Goal: Contribute content: Add original content to the website for others to see

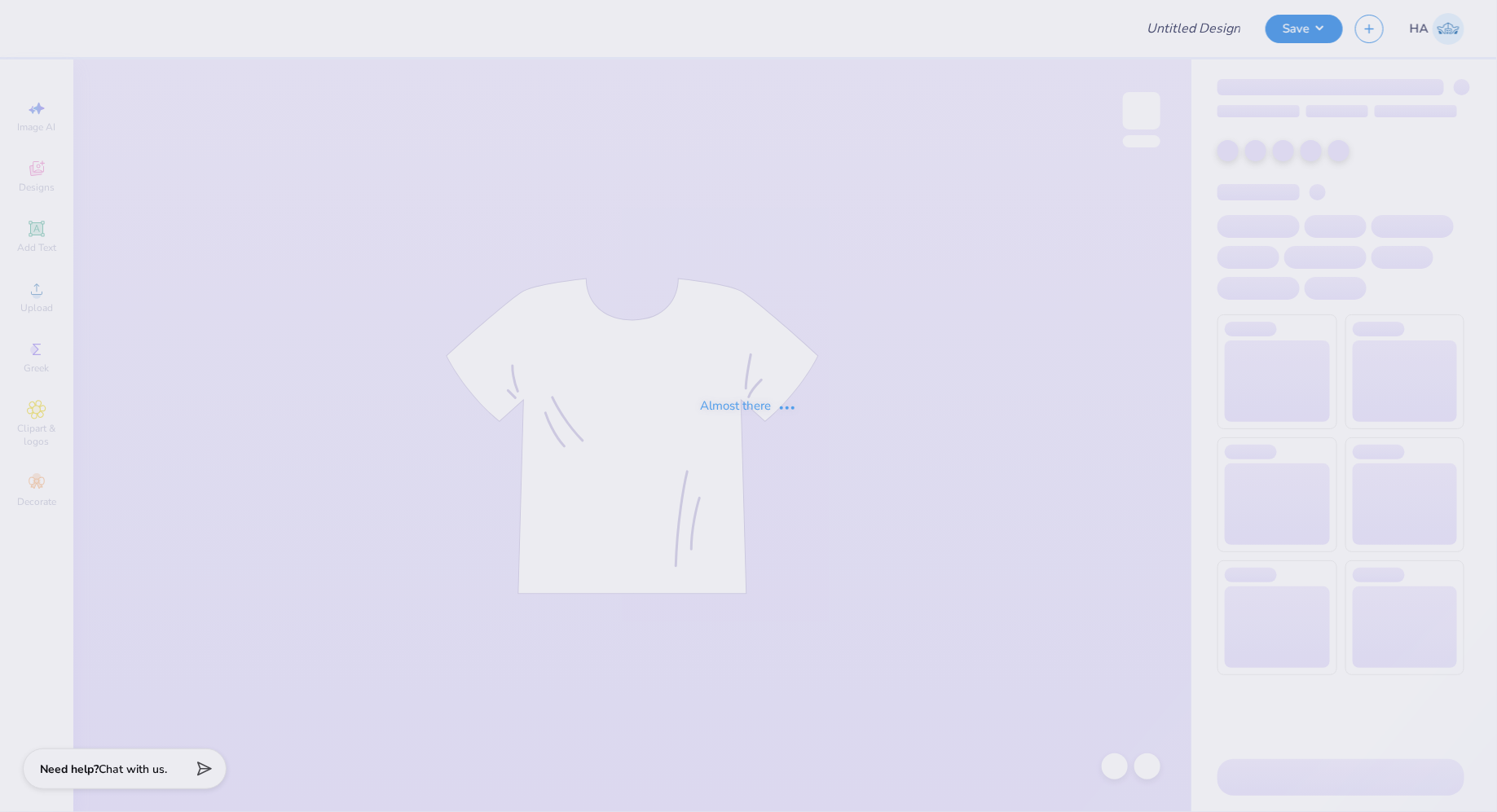
type input "UMN Nursing Draft!"
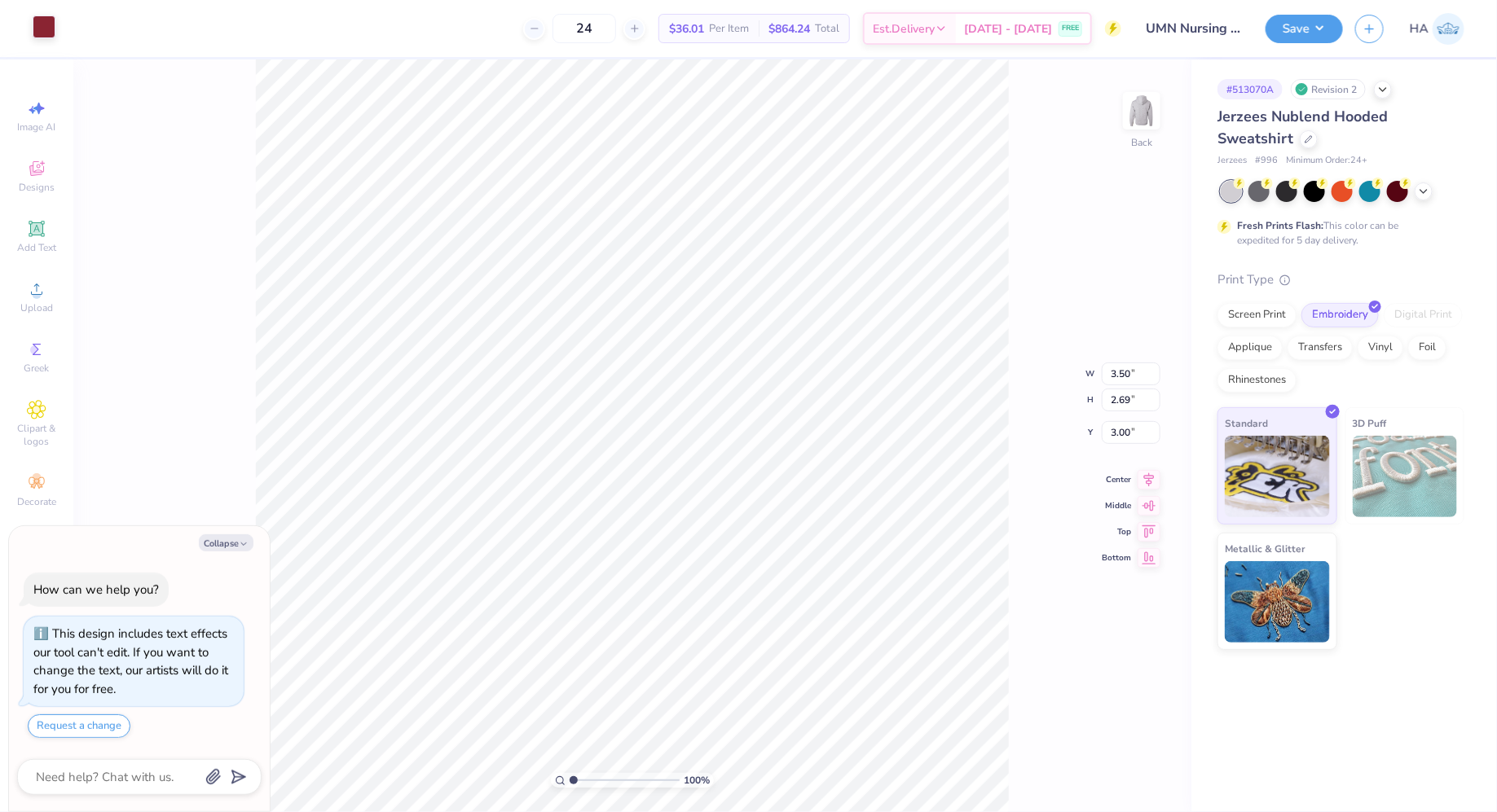
click at [39, 23] on div at bounding box center [44, 27] width 23 height 23
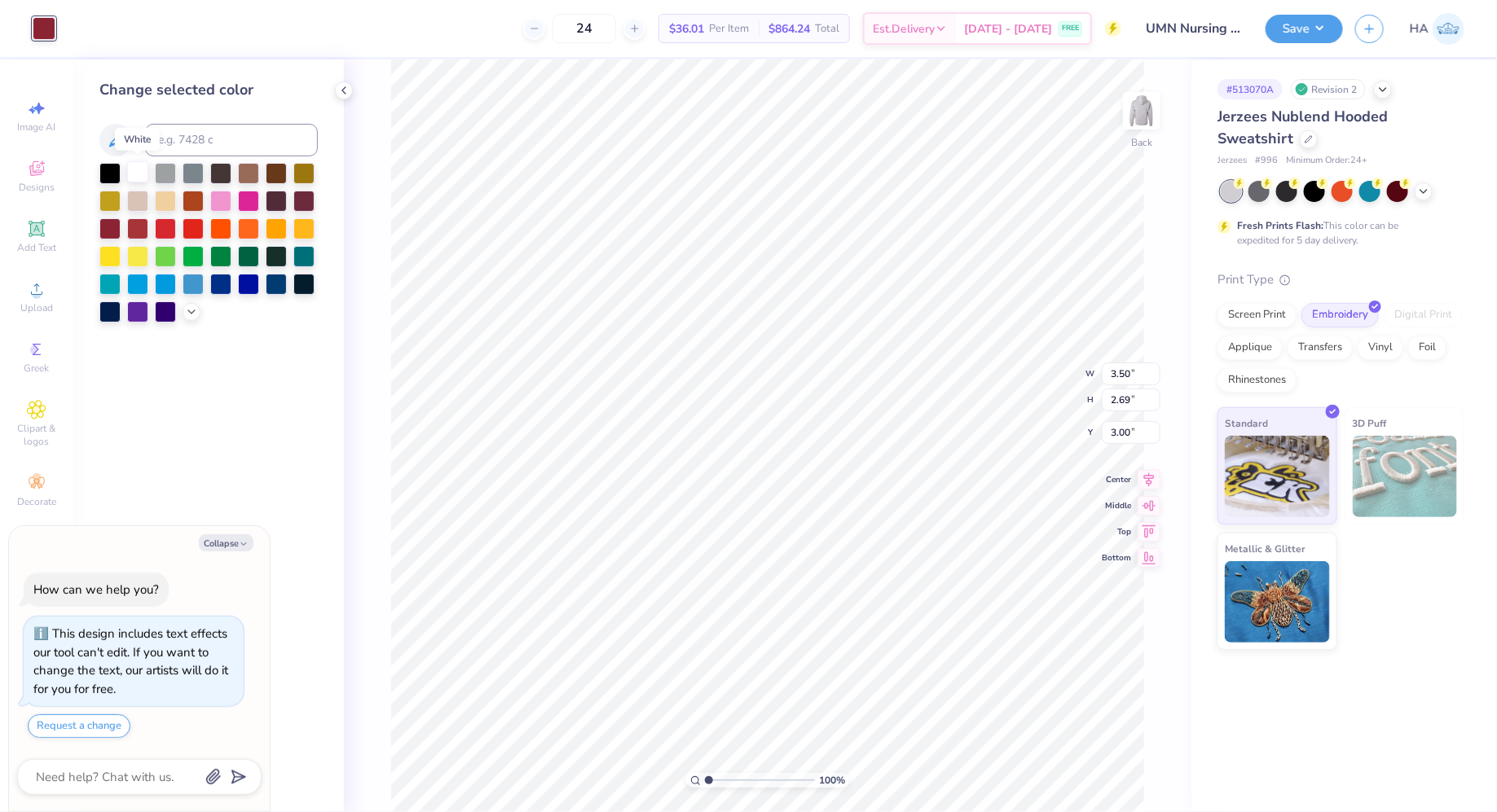
click at [140, 176] on div at bounding box center [137, 171] width 21 height 21
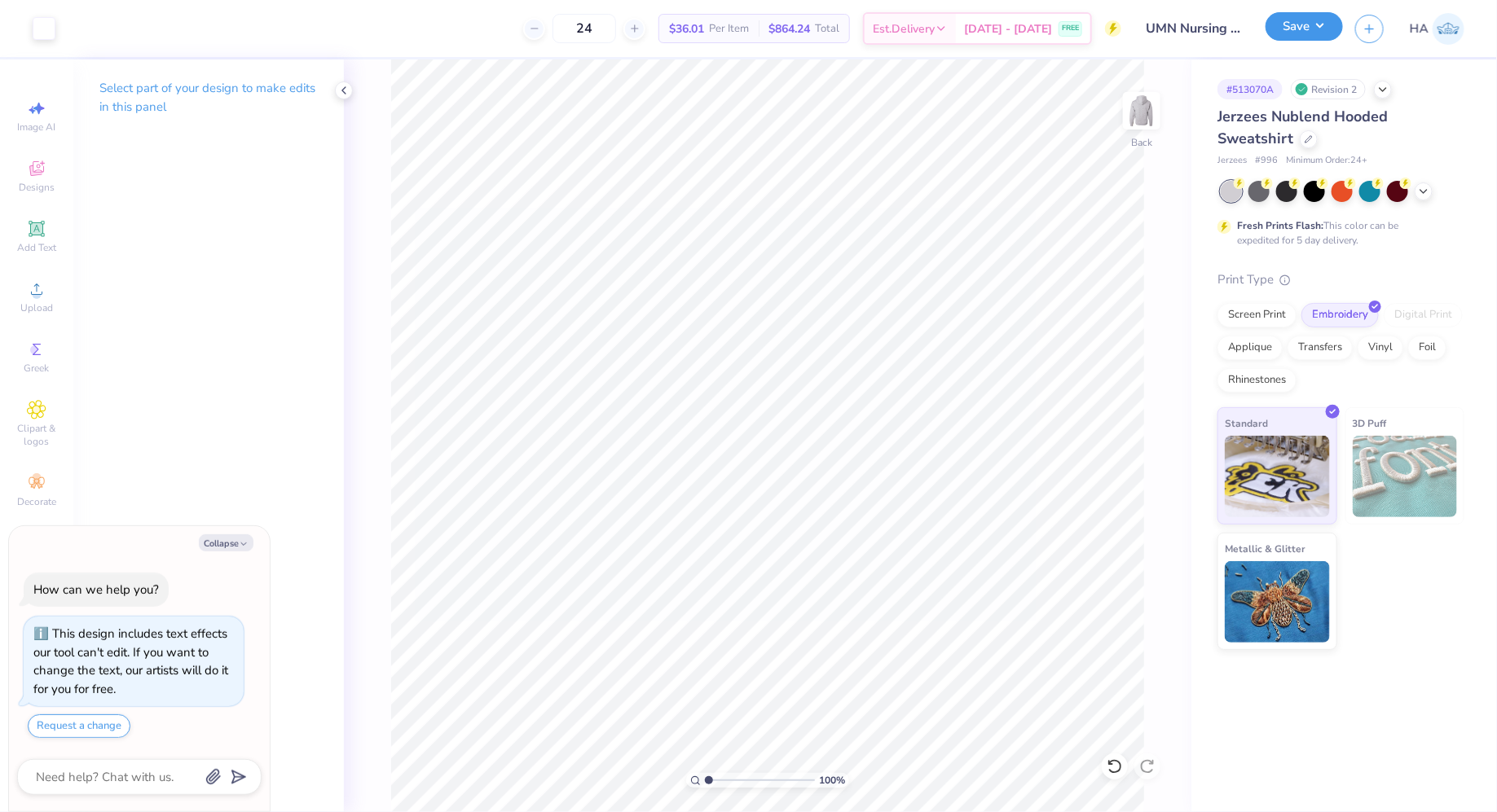
click at [1291, 16] on button "Save" at bounding box center [1304, 27] width 77 height 29
type textarea "x"
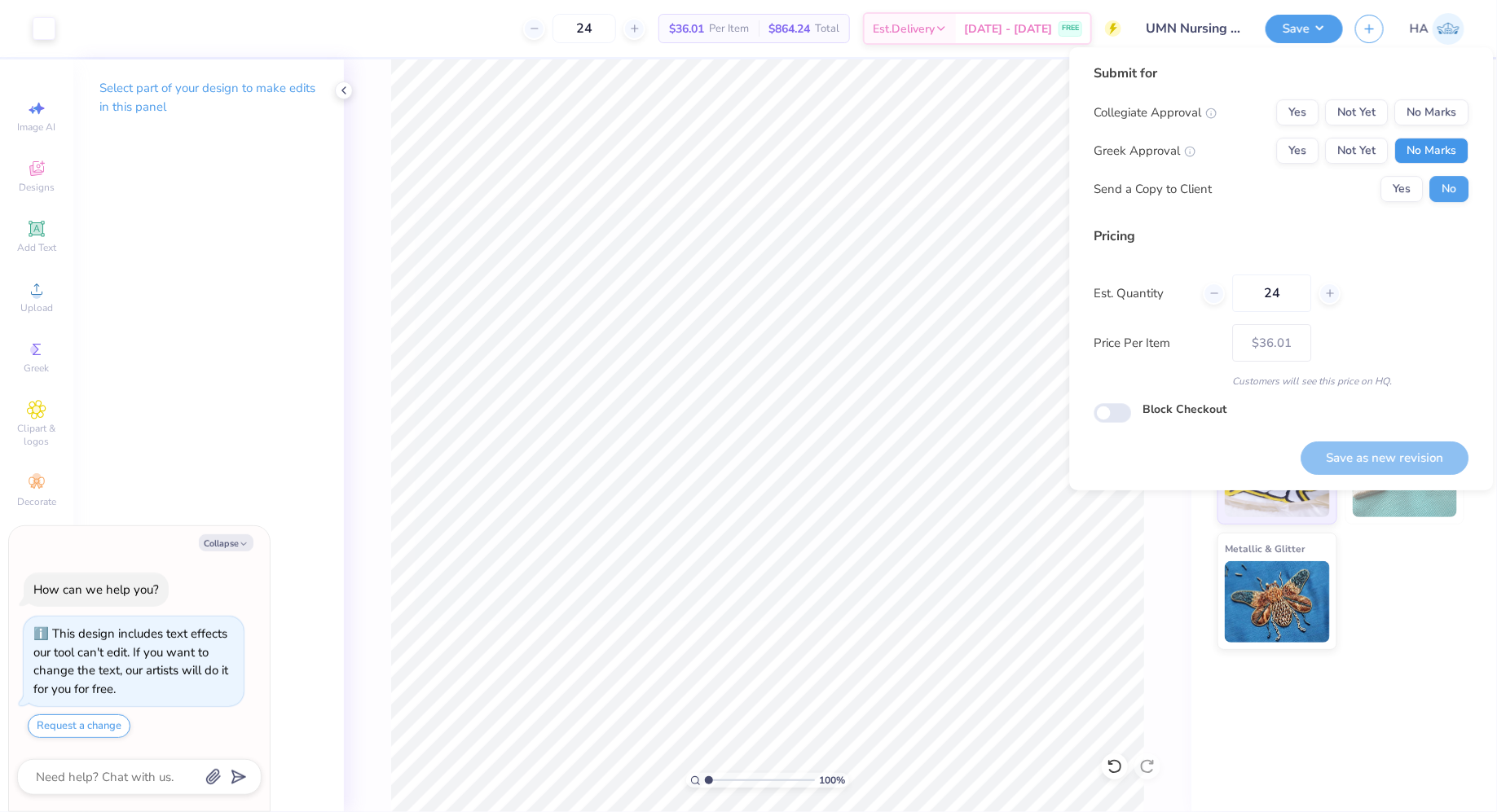
click at [1433, 153] on button "No Marks" at bounding box center [1432, 150] width 74 height 26
click at [1453, 98] on div "Submit for Collegiate Approval Yes Not Yet No Marks Greek Approval Yes Not Yet …" at bounding box center [1282, 139] width 375 height 150
click at [1449, 115] on button "No Marks" at bounding box center [1432, 111] width 74 height 26
click at [1370, 445] on button "Save as new revision" at bounding box center [1385, 458] width 168 height 33
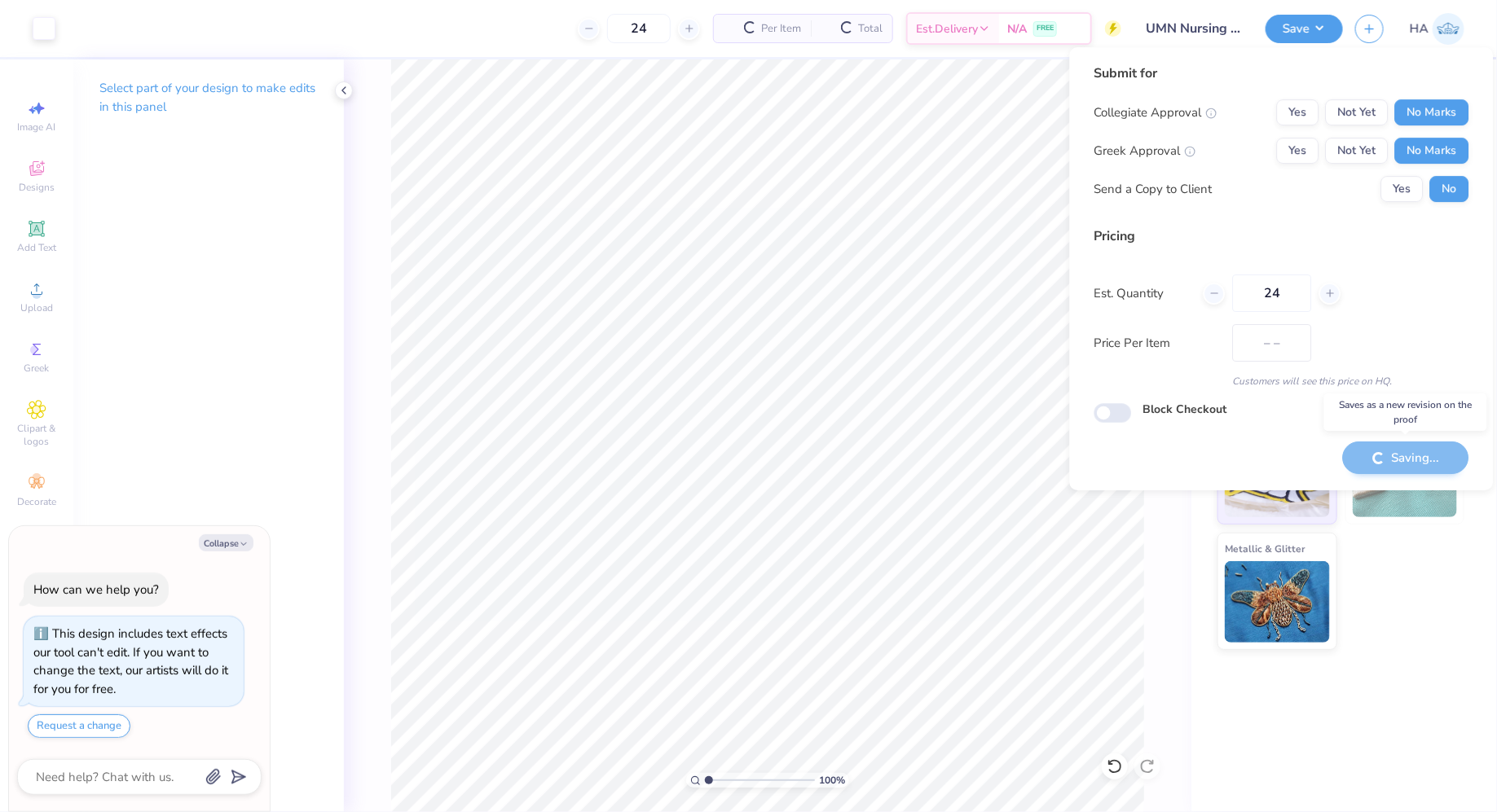
type input "$36.01"
type textarea "x"
type input "– –"
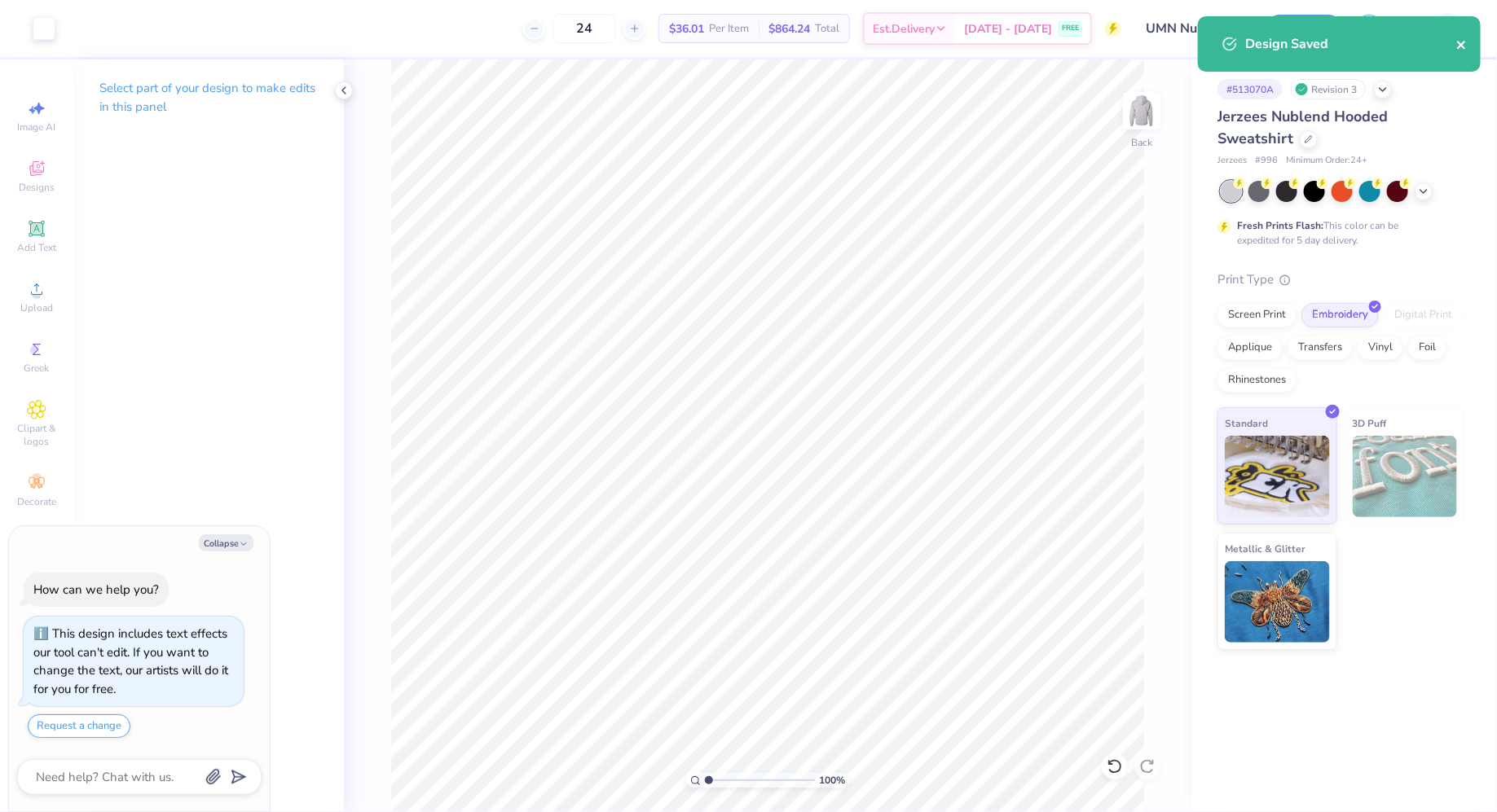
click at [1465, 38] on icon "close" at bounding box center [1462, 45] width 11 height 13
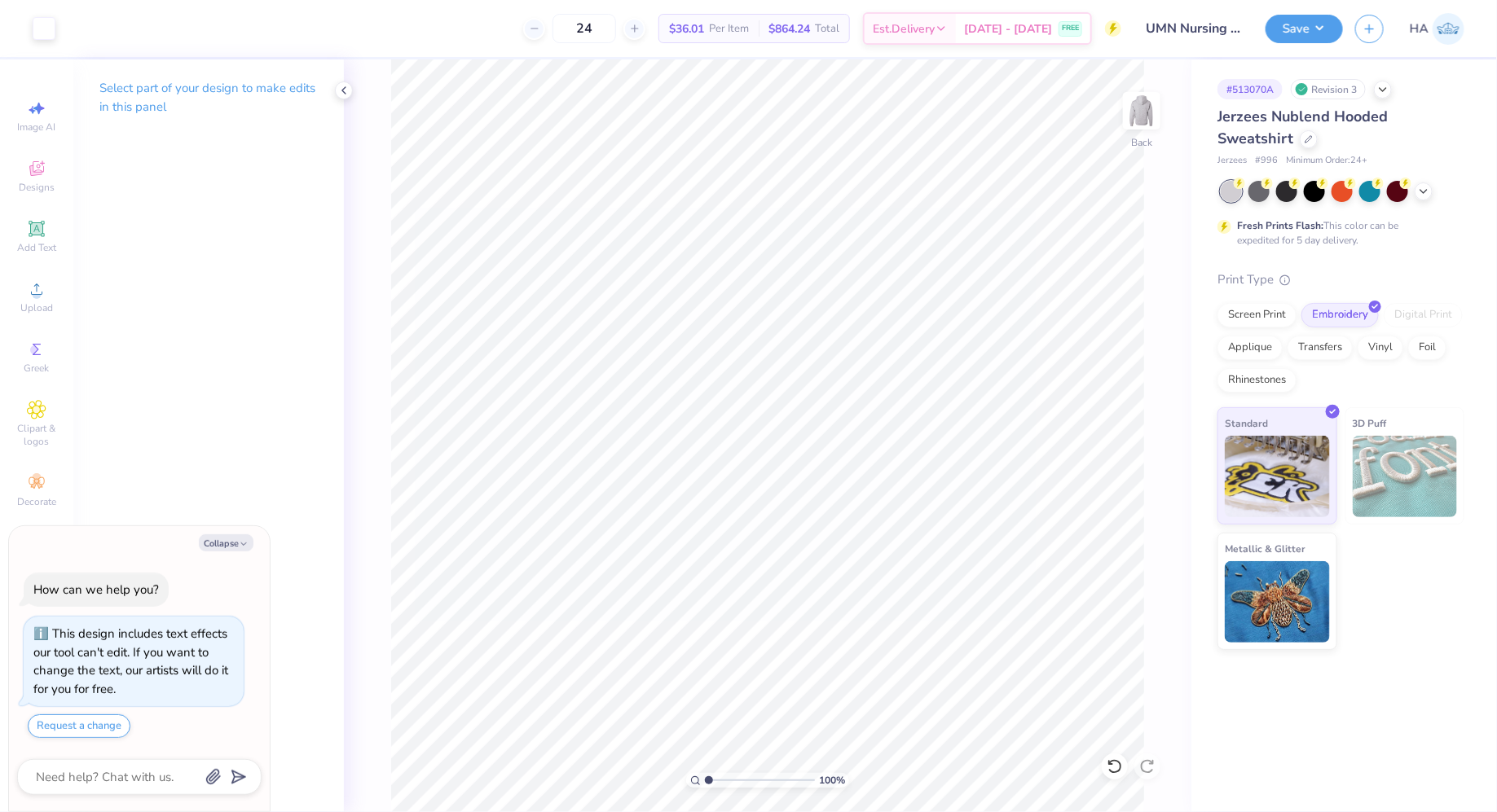
type textarea "x"
